Goal: Information Seeking & Learning: Learn about a topic

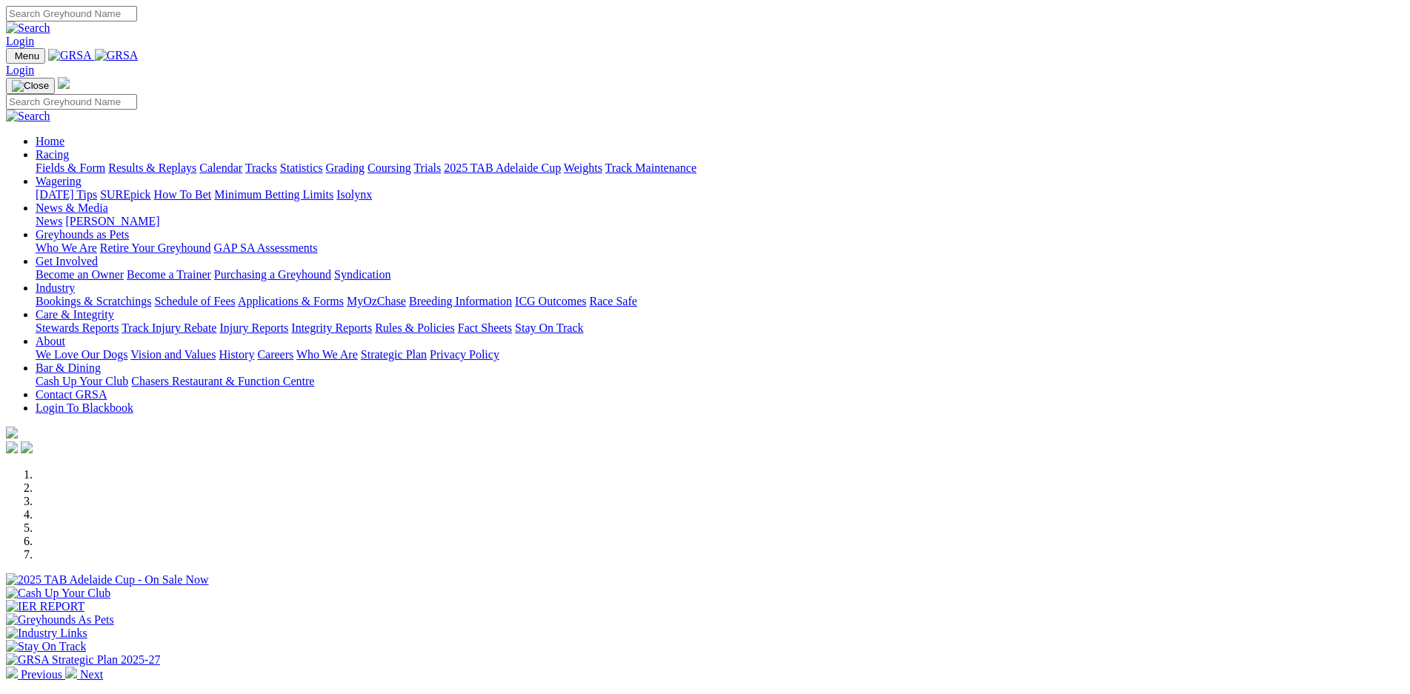
click at [512, 295] on link "Breeding Information" at bounding box center [460, 301] width 103 height 13
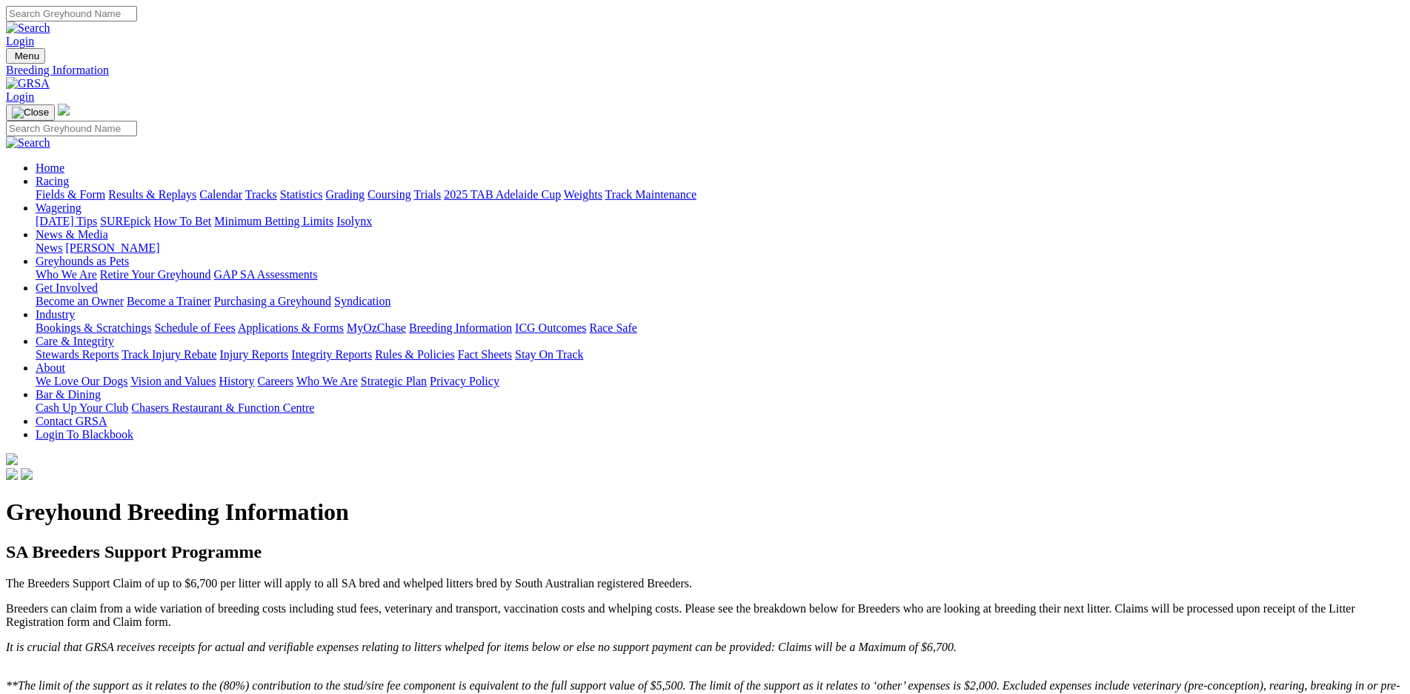
click at [151, 321] on link "Bookings & Scratchings" at bounding box center [94, 327] width 116 height 13
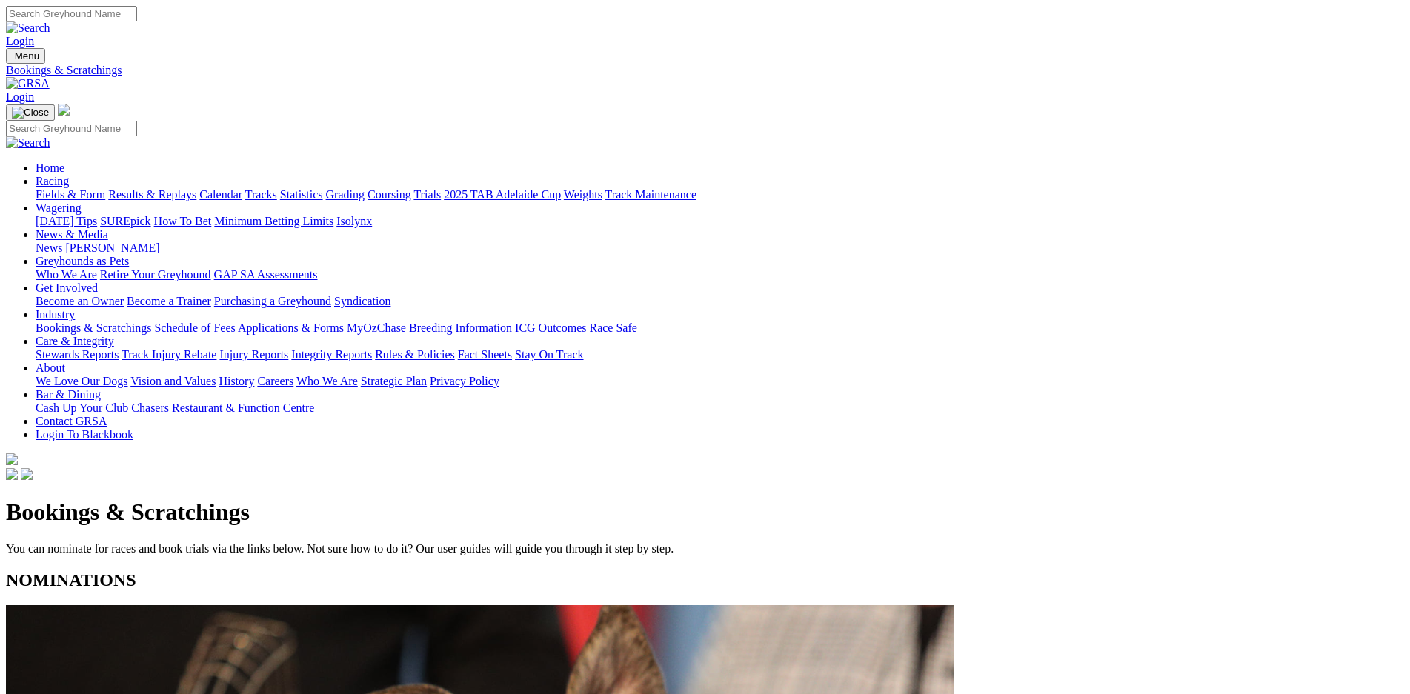
click at [242, 188] on link "Calendar" at bounding box center [220, 194] width 43 height 13
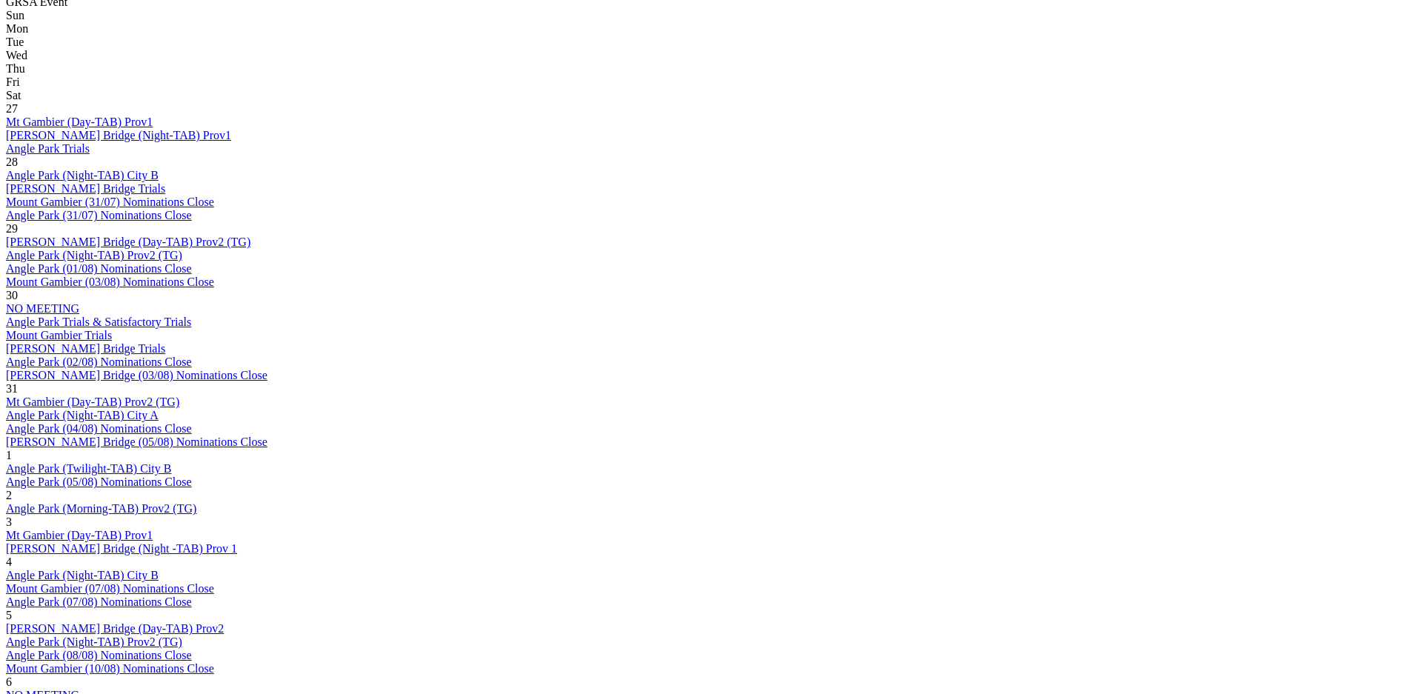
scroll to position [728, 0]
